Goal: Task Accomplishment & Management: Complete application form

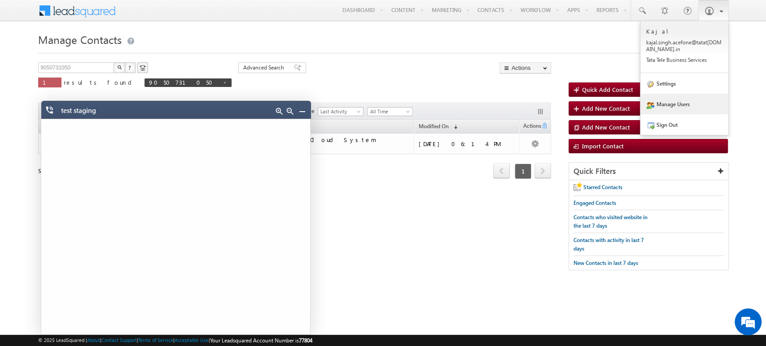
click at [469, 101] on link "Manage Users" at bounding box center [684, 104] width 88 height 21
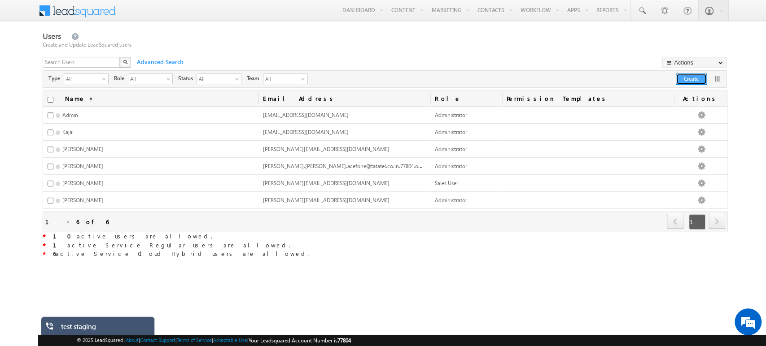
click at [686, 79] on button "Create" at bounding box center [690, 79] width 31 height 11
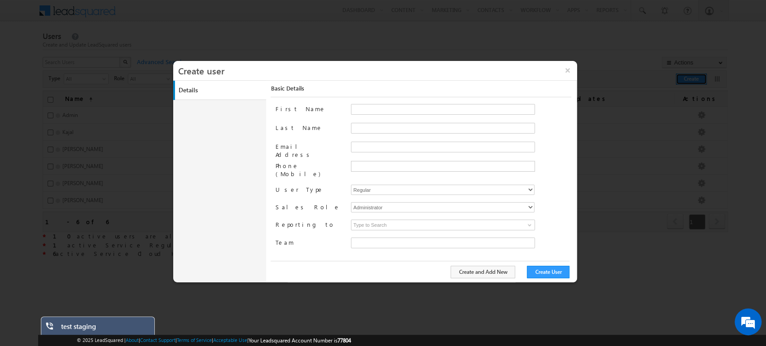
type input "0139ed92-3ab7-11f0-91df-068012126923"
click at [377, 108] on input "First Name" at bounding box center [443, 109] width 184 height 11
type input "abhishrey"
type input "singh"
paste input "Abhishrey.Singhrawat+123@tatatel.co.in"
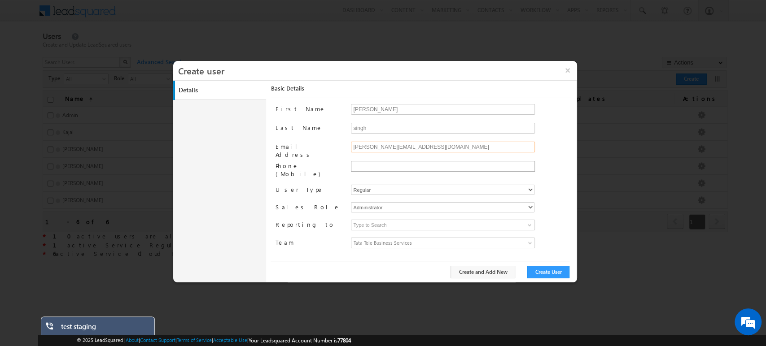
type input "Abhishrey.Singhrawat+123+1@tatatel.co.in"
click at [369, 163] on input "text" at bounding box center [441, 166] width 179 height 7
type input "9717556599"
click at [395, 181] on div "First Name abhishrey Last Name singh Email Address Abhishrey.Singhrawat+123+1@t…" at bounding box center [423, 182] width 296 height 156
click at [351, 188] on select "Regular Service Cloud Sales + Service" at bounding box center [442, 193] width 183 height 10
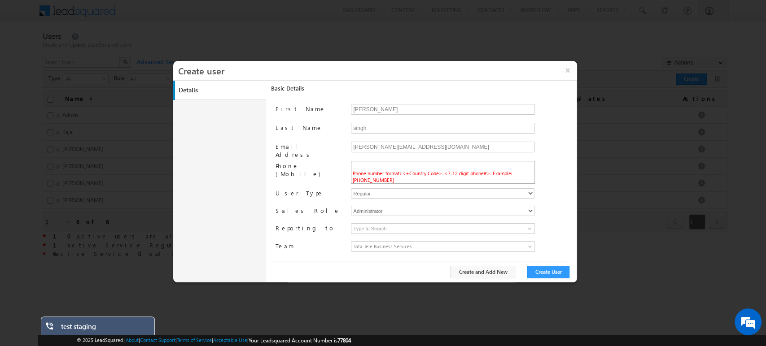
click at [368, 172] on span "Phone number format: <+Country Code>-<7-12 digit phone#>. Example: +91-98450984…" at bounding box center [431, 176] width 159 height 13
type input "+91-9717556599"
click at [388, 202] on select "Administrator Marketing User Sales Manager Sales User" at bounding box center [442, 207] width 183 height 10
click at [351, 202] on select "Administrator Marketing User Sales Manager Sales User" at bounding box center [442, 207] width 183 height 10
click at [385, 221] on input at bounding box center [443, 225] width 184 height 11
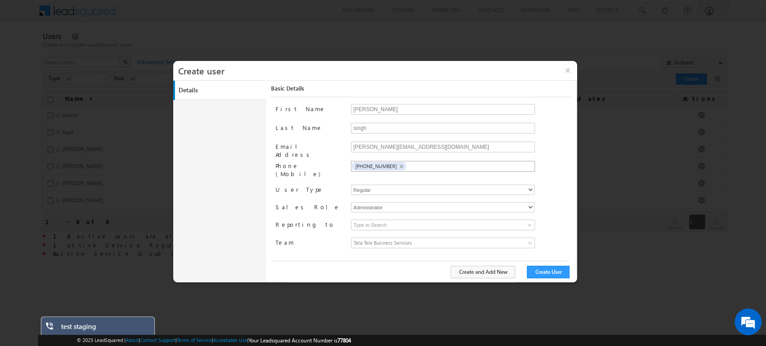
click at [380, 238] on span "Tata Tele Business Services" at bounding box center [419, 243] width 137 height 10
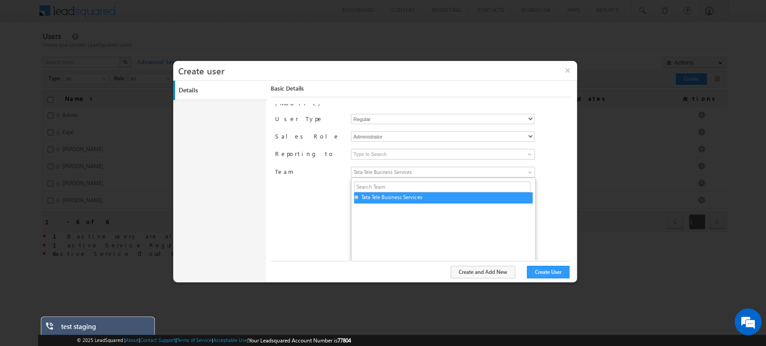
click at [331, 201] on div "First Name abhishrey Last Name singh Email Address Abhishrey.Singhrawat+123+1@t…" at bounding box center [423, 182] width 296 height 156
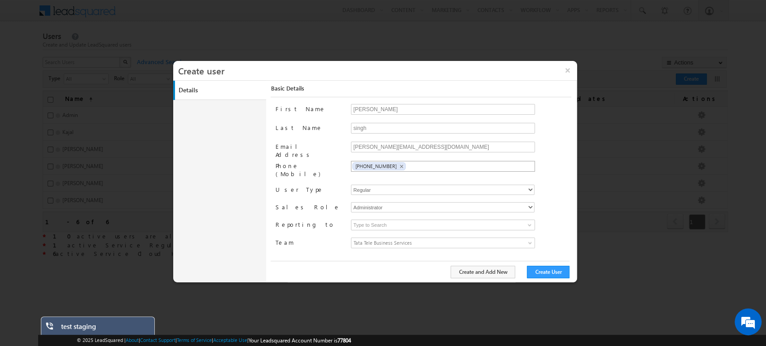
scroll to position [0, 0]
click at [550, 270] on button "Create User" at bounding box center [548, 272] width 43 height 13
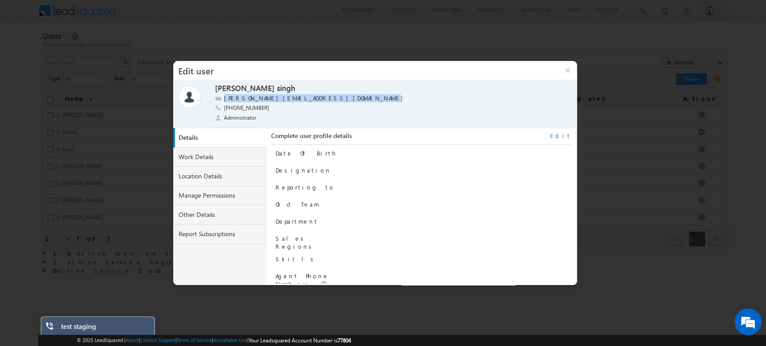
drag, startPoint x: 336, startPoint y: 98, endPoint x: 226, endPoint y: 96, distance: 110.8
click at [226, 96] on div "Abhishrey.Singhrawat+123+1@tatatel.co.in" at bounding box center [378, 98] width 326 height 9
copy label "Abhishrey.Singhrawat+123+1@tatatel.co.in"
click at [410, 92] on div "abhishrey singh" at bounding box center [378, 88] width 326 height 11
click at [570, 72] on button "×" at bounding box center [566, 70] width 19 height 19
